Goal: Task Accomplishment & Management: Use online tool/utility

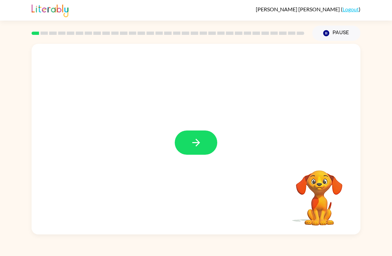
click at [198, 144] on icon "button" at bounding box center [196, 143] width 12 height 12
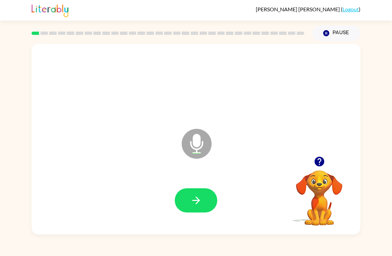
click at [196, 202] on icon "button" at bounding box center [196, 201] width 12 height 12
click at [190, 201] on button "button" at bounding box center [196, 200] width 43 height 24
click at [191, 201] on icon "button" at bounding box center [196, 201] width 12 height 12
click at [195, 198] on icon "button" at bounding box center [196, 201] width 12 height 12
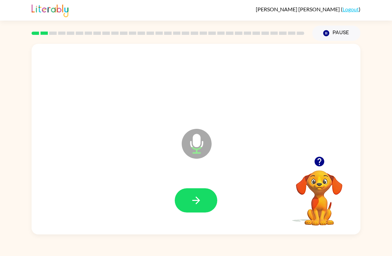
click at [194, 192] on button "button" at bounding box center [196, 200] width 43 height 24
click at [201, 203] on icon "button" at bounding box center [196, 201] width 12 height 12
click at [189, 206] on button "button" at bounding box center [196, 200] width 43 height 24
click at [186, 202] on button "button" at bounding box center [196, 200] width 43 height 24
click at [324, 164] on icon "button" at bounding box center [320, 162] width 12 height 12
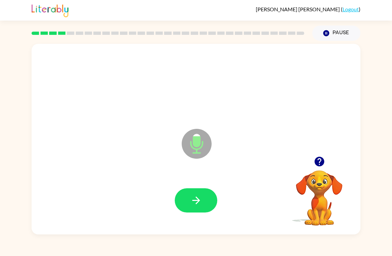
click at [200, 194] on button "button" at bounding box center [196, 200] width 43 height 24
click at [193, 203] on icon "button" at bounding box center [196, 201] width 12 height 12
click at [196, 189] on button "button" at bounding box center [196, 200] width 43 height 24
click at [200, 202] on icon "button" at bounding box center [196, 201] width 12 height 12
click at [318, 163] on icon "button" at bounding box center [319, 162] width 10 height 10
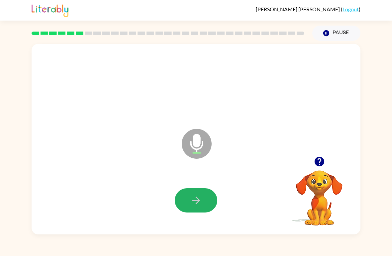
click at [199, 200] on icon "button" at bounding box center [196, 201] width 8 height 8
click at [318, 162] on icon "button" at bounding box center [319, 162] width 10 height 10
click at [195, 204] on icon "button" at bounding box center [196, 201] width 12 height 12
click at [186, 199] on button "button" at bounding box center [196, 200] width 43 height 24
click at [199, 199] on icon "button" at bounding box center [196, 201] width 12 height 12
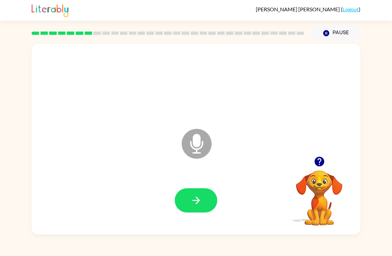
click at [318, 161] on icon "button" at bounding box center [320, 162] width 12 height 12
click at [193, 197] on icon "button" at bounding box center [196, 201] width 12 height 12
click at [194, 208] on button "button" at bounding box center [196, 200] width 43 height 24
click at [195, 195] on icon "button" at bounding box center [196, 201] width 12 height 12
click at [196, 206] on icon "button" at bounding box center [196, 201] width 12 height 12
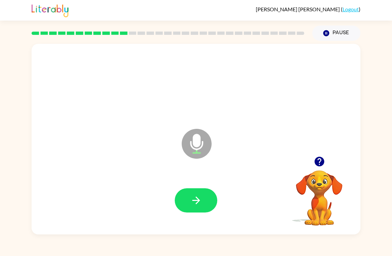
click at [193, 202] on icon "button" at bounding box center [196, 201] width 12 height 12
click at [199, 200] on icon "button" at bounding box center [196, 201] width 12 height 12
click at [199, 203] on icon "button" at bounding box center [196, 201] width 12 height 12
click at [196, 197] on icon "button" at bounding box center [196, 201] width 12 height 12
click at [196, 202] on icon "button" at bounding box center [196, 201] width 12 height 12
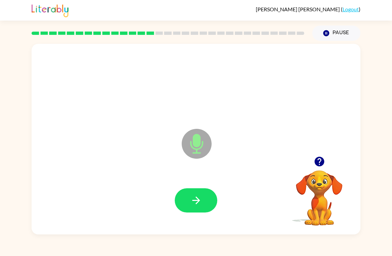
click at [195, 197] on icon "button" at bounding box center [196, 201] width 12 height 12
click at [201, 202] on icon "button" at bounding box center [196, 201] width 12 height 12
click at [319, 166] on icon "button" at bounding box center [319, 162] width 10 height 10
click at [195, 194] on button "button" at bounding box center [196, 200] width 43 height 24
click at [321, 163] on icon "button" at bounding box center [319, 162] width 10 height 10
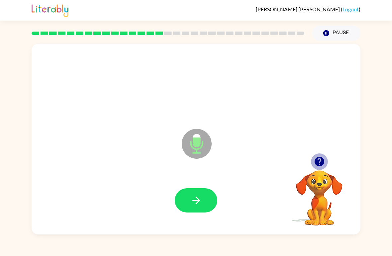
click at [319, 162] on icon "button" at bounding box center [320, 162] width 12 height 12
click at [199, 200] on icon "button" at bounding box center [196, 201] width 8 height 8
click at [194, 199] on icon "button" at bounding box center [196, 201] width 12 height 12
click at [195, 201] on icon "button" at bounding box center [196, 201] width 8 height 8
click at [193, 199] on icon "button" at bounding box center [196, 201] width 12 height 12
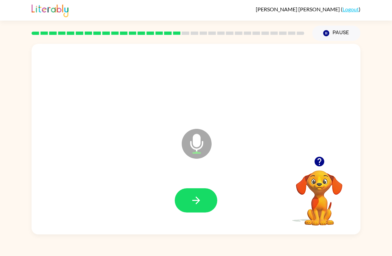
click at [199, 204] on icon "button" at bounding box center [196, 201] width 12 height 12
click at [191, 201] on icon "button" at bounding box center [196, 201] width 12 height 12
click at [196, 205] on icon "button" at bounding box center [196, 201] width 12 height 12
click at [199, 202] on icon "button" at bounding box center [196, 201] width 12 height 12
click at [320, 162] on icon "button" at bounding box center [319, 162] width 10 height 10
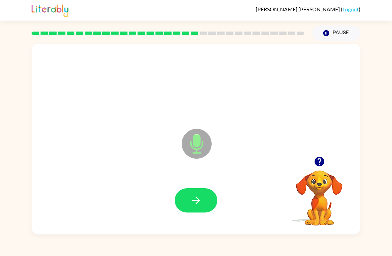
click at [203, 203] on button "button" at bounding box center [196, 200] width 43 height 24
click at [199, 195] on icon "button" at bounding box center [196, 201] width 12 height 12
click at [193, 197] on icon "button" at bounding box center [196, 201] width 12 height 12
click at [195, 200] on icon "button" at bounding box center [196, 201] width 12 height 12
click at [206, 198] on button "button" at bounding box center [196, 200] width 43 height 24
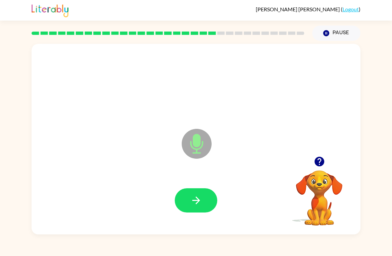
click at [185, 196] on button "button" at bounding box center [196, 200] width 43 height 24
click at [197, 207] on button "button" at bounding box center [196, 200] width 43 height 24
click at [196, 200] on icon "button" at bounding box center [196, 201] width 12 height 12
click at [192, 193] on button "button" at bounding box center [196, 200] width 43 height 24
click at [192, 199] on icon "button" at bounding box center [196, 201] width 12 height 12
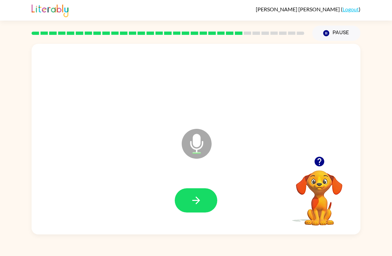
click at [201, 199] on icon "button" at bounding box center [196, 201] width 12 height 12
click at [188, 202] on button "button" at bounding box center [196, 200] width 43 height 24
click at [194, 198] on icon "button" at bounding box center [196, 201] width 12 height 12
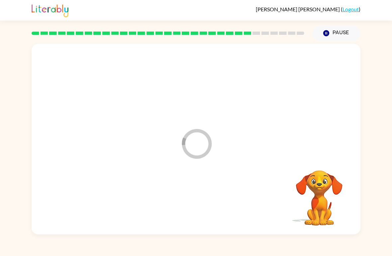
click at [193, 198] on div at bounding box center [196, 200] width 316 height 55
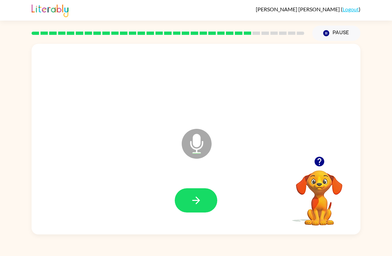
click at [196, 202] on icon "button" at bounding box center [196, 201] width 12 height 12
click at [319, 159] on icon "button" at bounding box center [320, 162] width 12 height 12
click at [183, 203] on button "button" at bounding box center [196, 200] width 43 height 24
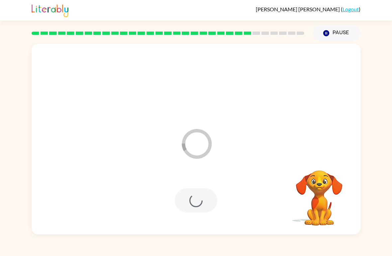
click at [198, 197] on div at bounding box center [196, 200] width 43 height 24
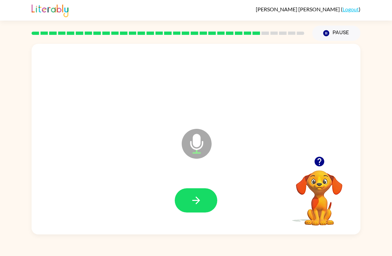
click at [199, 193] on button "button" at bounding box center [196, 200] width 43 height 24
click at [193, 201] on icon "button" at bounding box center [196, 201] width 8 height 8
click at [189, 197] on button "button" at bounding box center [196, 200] width 43 height 24
click at [322, 161] on icon "button" at bounding box center [319, 162] width 10 height 10
click at [195, 201] on icon "button" at bounding box center [196, 201] width 8 height 8
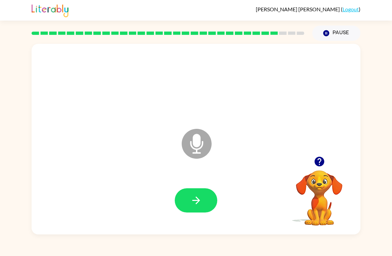
click at [318, 166] on icon "button" at bounding box center [319, 162] width 10 height 10
click at [191, 195] on icon "button" at bounding box center [196, 201] width 12 height 12
click at [196, 203] on icon "button" at bounding box center [196, 201] width 12 height 12
click at [193, 200] on icon "button" at bounding box center [196, 201] width 12 height 12
click at [195, 201] on icon "button" at bounding box center [196, 201] width 8 height 8
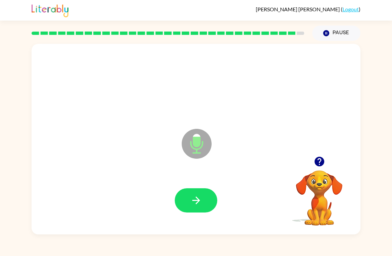
click at [197, 202] on icon "button" at bounding box center [196, 201] width 12 height 12
click at [189, 199] on button "button" at bounding box center [196, 200] width 43 height 24
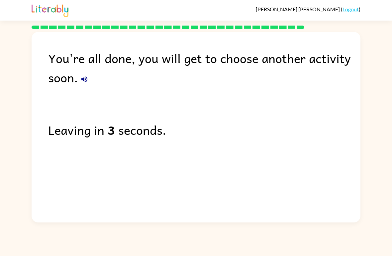
click at [387, 227] on div "[PERSON_NAME] ( Logout ) You're all done, you will get to choose another activi…" at bounding box center [196, 128] width 392 height 256
